Goal: Task Accomplishment & Management: Complete application form

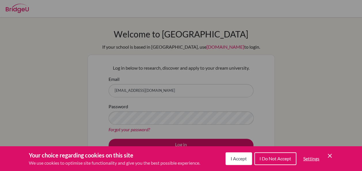
click at [231, 158] on span "I Accept" at bounding box center [238, 158] width 16 height 5
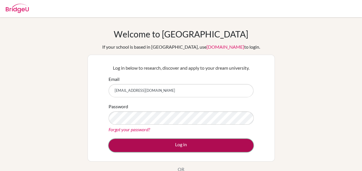
click at [170, 144] on button "Log in" at bounding box center [180, 145] width 145 height 13
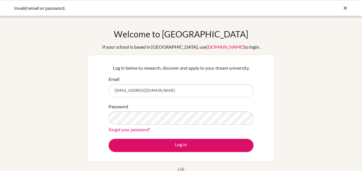
drag, startPoint x: 0, startPoint y: 0, endPoint x: 168, endPoint y: 91, distance: 191.0
click at [168, 91] on input "[EMAIL_ADDRESS][DOMAIN_NAME]" at bounding box center [180, 90] width 145 height 13
click at [167, 92] on input "[EMAIL_ADDRESS][DOMAIN_NAME]" at bounding box center [180, 90] width 145 height 13
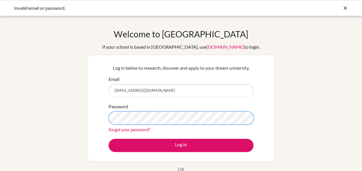
click at [108, 139] on button "Log in" at bounding box center [180, 145] width 145 height 13
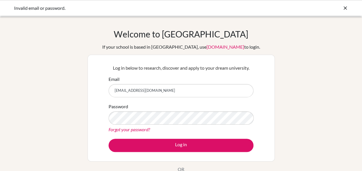
click at [108, 139] on button "Log in" at bounding box center [180, 145] width 145 height 13
click at [138, 131] on link "Forgot your password?" at bounding box center [128, 129] width 41 height 5
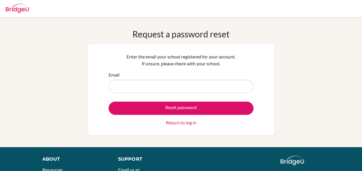
click at [152, 89] on input "Email" at bounding box center [180, 86] width 145 height 13
type input "[EMAIL_ADDRESS][DOMAIN_NAME]"
click at [174, 121] on link "Return to log in" at bounding box center [181, 122] width 30 height 7
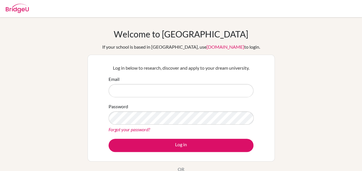
drag, startPoint x: 0, startPoint y: 0, endPoint x: 183, endPoint y: 96, distance: 206.4
click at [183, 96] on input "Email" at bounding box center [180, 90] width 145 height 13
type input "[EMAIL_ADDRESS][DOMAIN_NAME]"
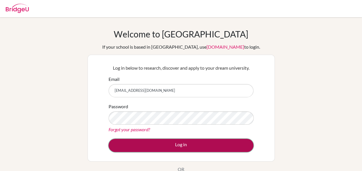
click at [172, 144] on button "Log in" at bounding box center [180, 145] width 145 height 13
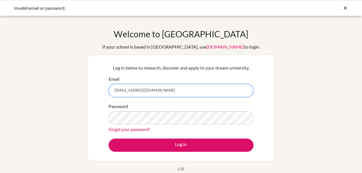
click at [191, 91] on input "[EMAIL_ADDRESS][DOMAIN_NAME]" at bounding box center [180, 90] width 145 height 13
click at [123, 91] on input "[EMAIL_ADDRESS][DOMAIN_NAME]" at bounding box center [180, 90] width 145 height 13
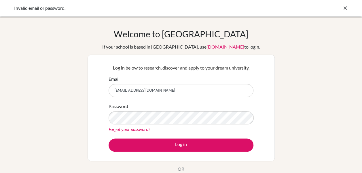
click at [50, 106] on div "Welcome to [GEOGRAPHIC_DATA] If your school is based in [GEOGRAPHIC_DATA], use …" at bounding box center [181, 123] width 362 height 188
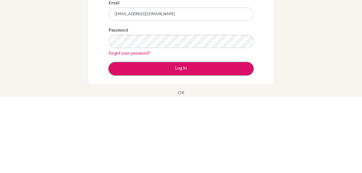
click at [219, 148] on button "Log in" at bounding box center [180, 145] width 145 height 13
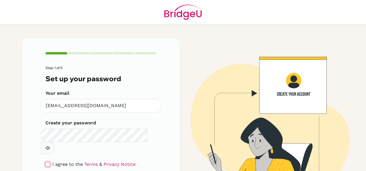
click at [47, 162] on input "checkbox" at bounding box center [47, 164] width 5 height 5
checkbox input "true"
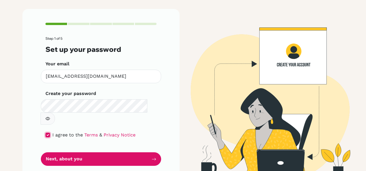
scroll to position [25, 0]
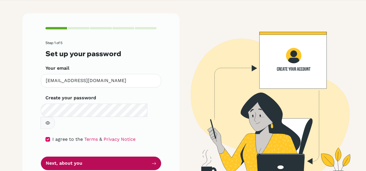
click at [142, 156] on button "Next, about you" at bounding box center [101, 163] width 120 height 14
click at [95, 156] on button "Next, about you" at bounding box center [101, 163] width 120 height 14
